Goal: Task Accomplishment & Management: Use online tool/utility

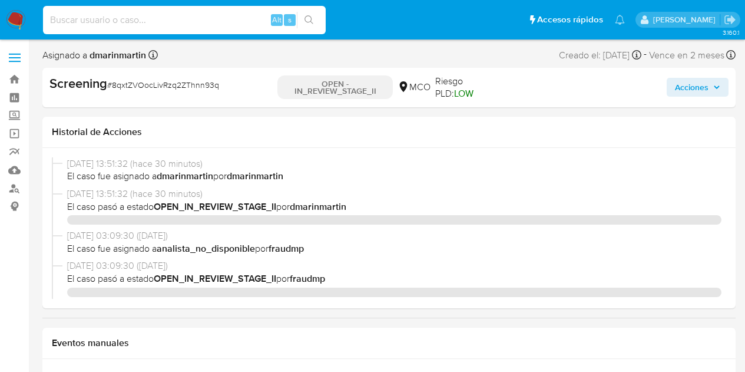
select select "10"
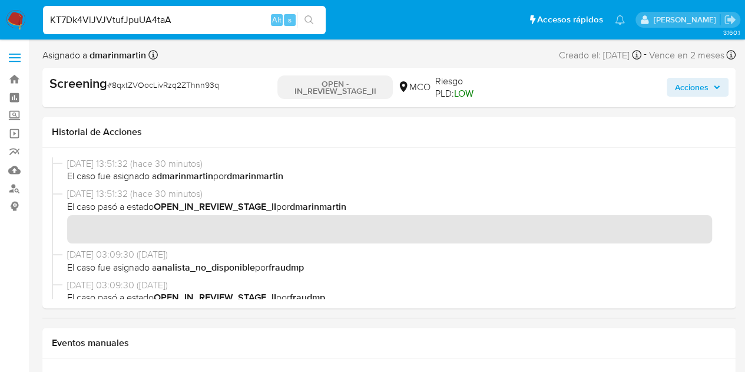
scroll to position [554, 0]
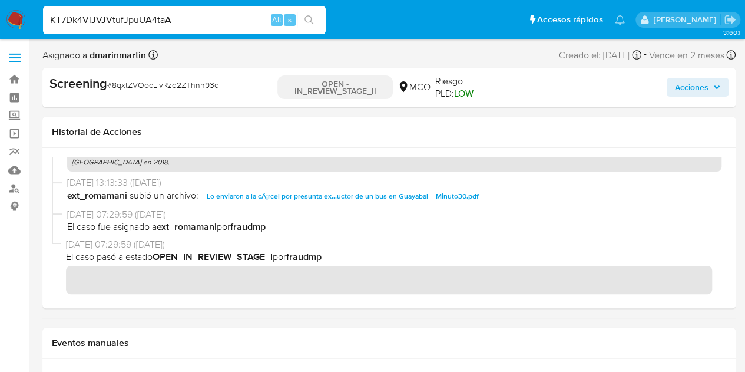
type input "KT7Dk4ViJVJVtufJpuUA4taA"
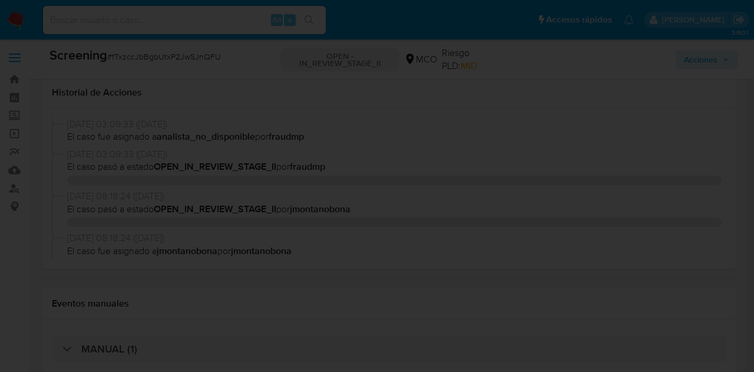
select select "10"
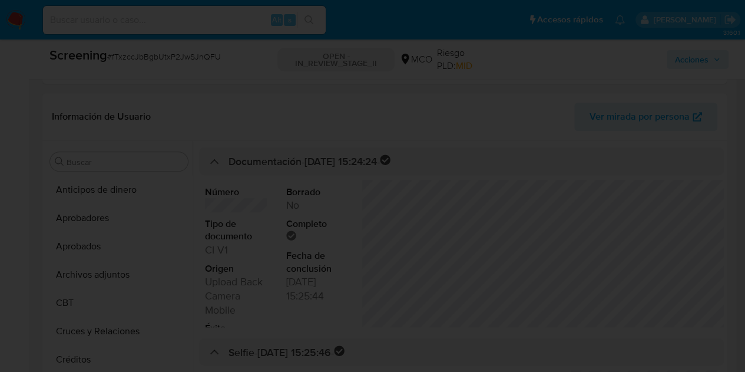
scroll to position [358, 0]
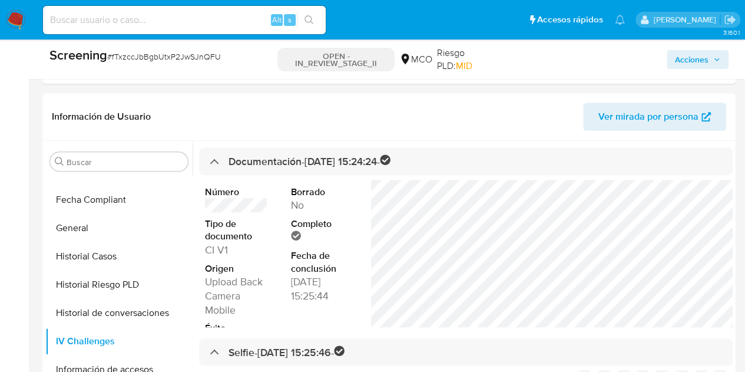
click at [238, 17] on input at bounding box center [184, 19] width 283 height 15
paste input "YjyuCBilb0H1MoSjDawP2FSl"
type input "YjyuCBilb0H1MoSjDawP2FSl"
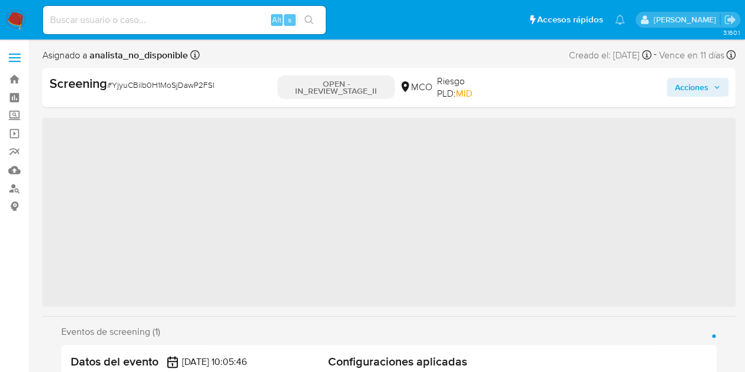
scroll to position [554, 0]
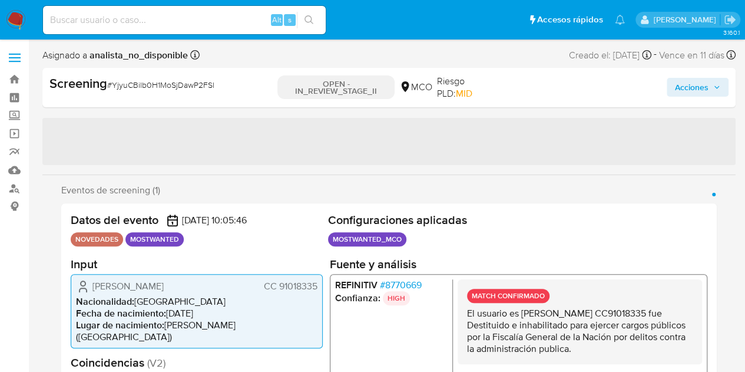
select select "10"
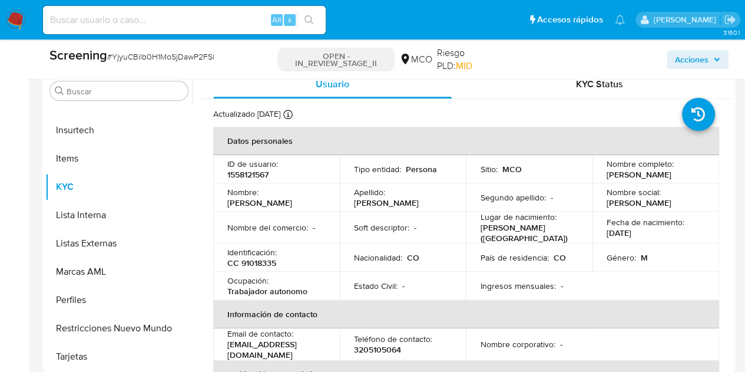
scroll to position [550, 0]
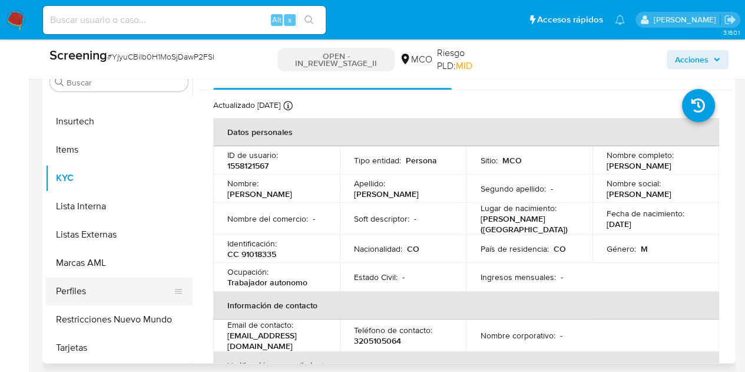
drag, startPoint x: 186, startPoint y: 296, endPoint x: 187, endPoint y: 279, distance: 16.5
click at [187, 279] on ul "Anticipos de dinero Aprobadores Aprobados Archivos adjuntos CBT Cruces y Relaci…" at bounding box center [118, 229] width 147 height 266
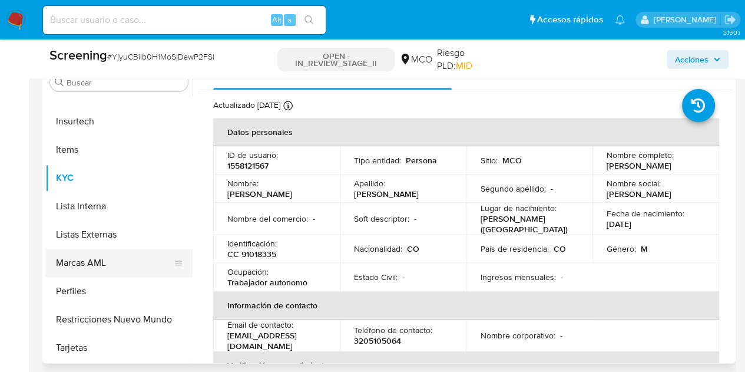
drag, startPoint x: 187, startPoint y: 279, endPoint x: 185, endPoint y: 260, distance: 19.6
click at [185, 260] on ul "Anticipos de dinero Aprobadores Aprobados Archivos adjuntos CBT Cruces y Relaci…" at bounding box center [118, 229] width 147 height 266
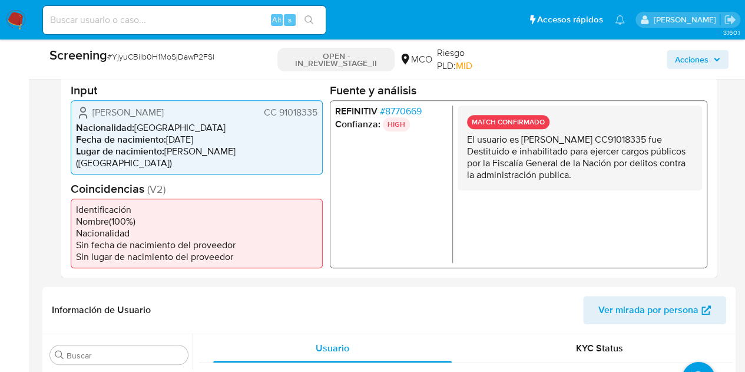
scroll to position [227, 0]
